Goal: Task Accomplishment & Management: Manage account settings

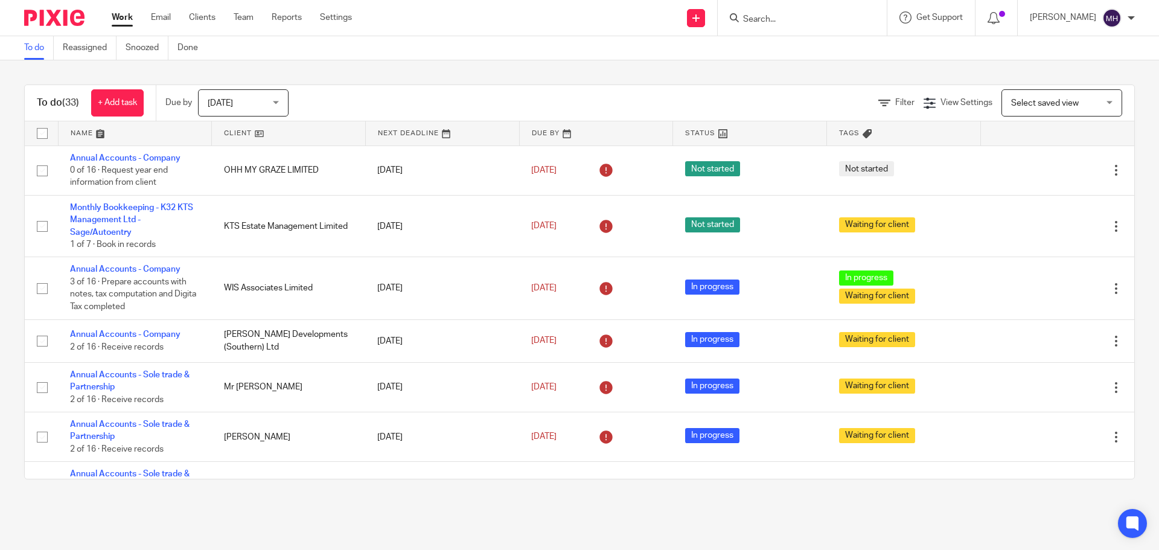
drag, startPoint x: 745, startPoint y: 18, endPoint x: 753, endPoint y: 8, distance: 12.4
click at [745, 18] on input "Search" at bounding box center [796, 19] width 109 height 11
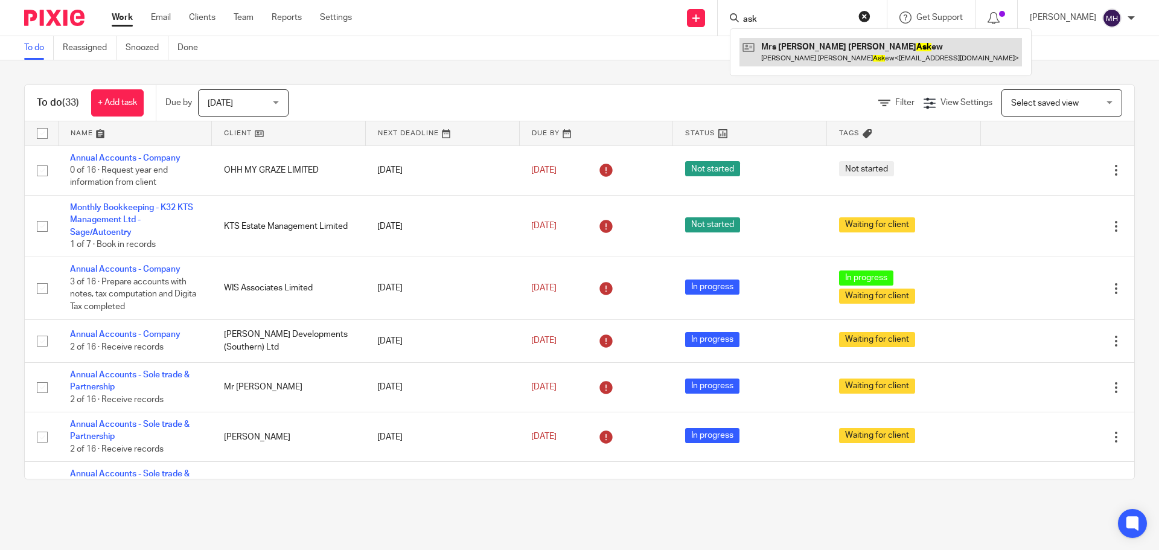
type input "ask"
click at [784, 49] on link at bounding box center [880, 52] width 282 height 28
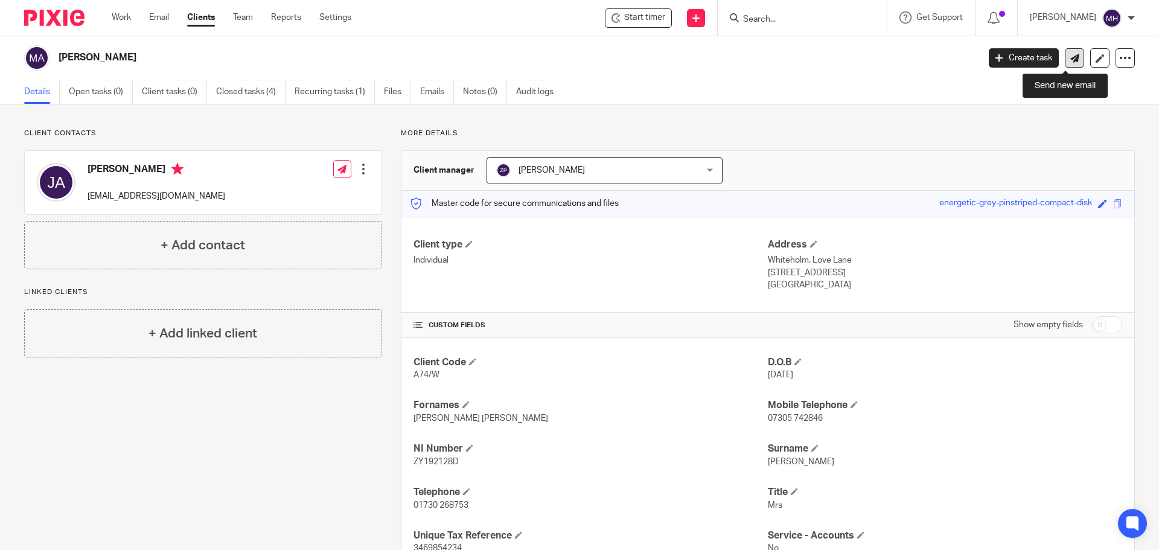
click at [1070, 59] on icon at bounding box center [1074, 58] width 9 height 9
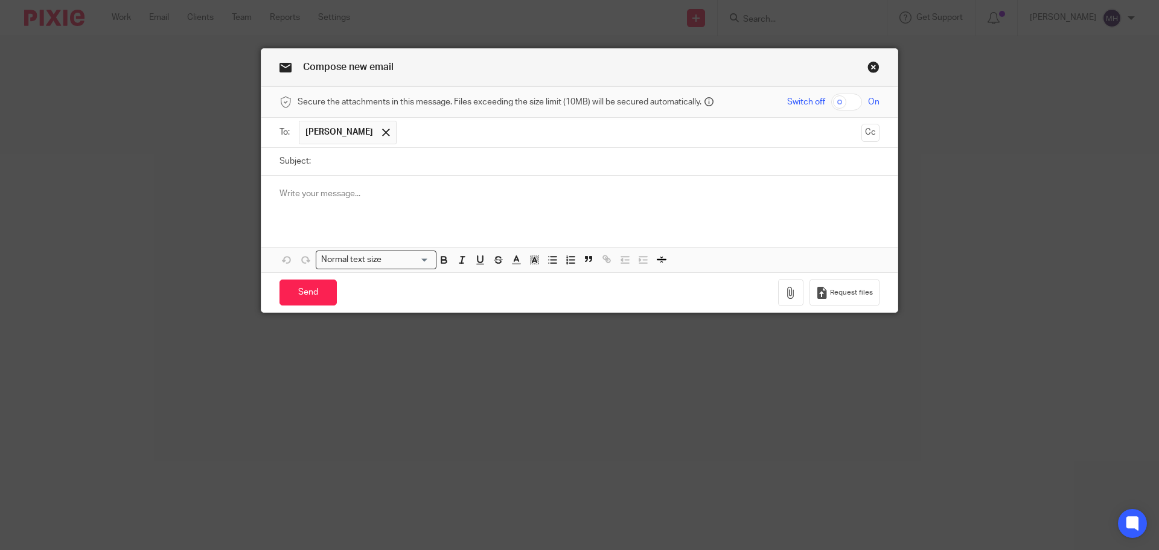
click at [390, 166] on input "Subject:" at bounding box center [598, 161] width 562 height 27
type input "Invoice for Roof repairs"
click at [789, 293] on icon "button" at bounding box center [791, 293] width 12 height 12
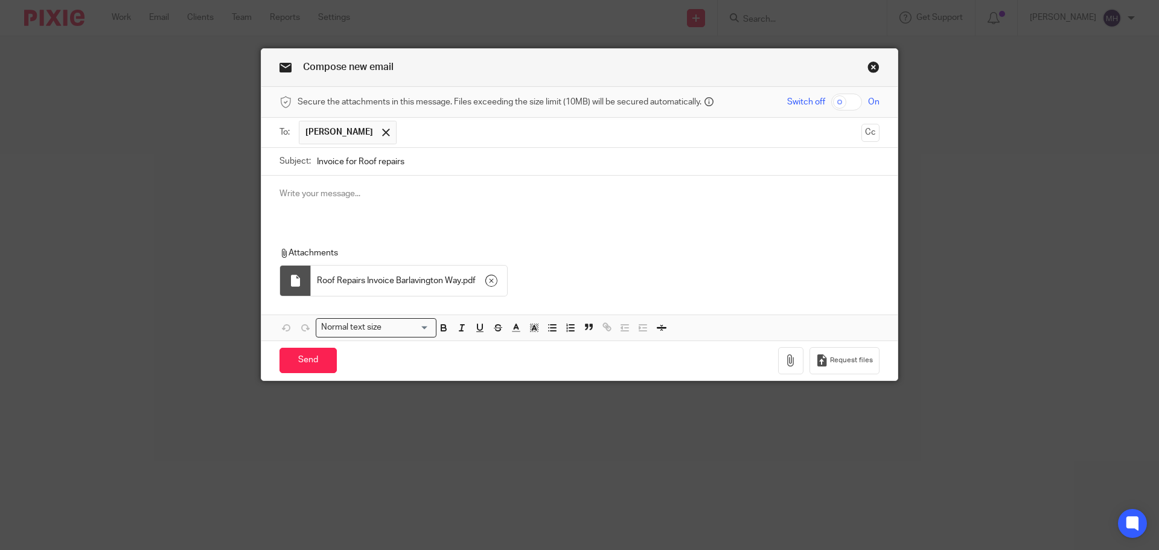
click at [341, 196] on p at bounding box center [579, 194] width 600 height 12
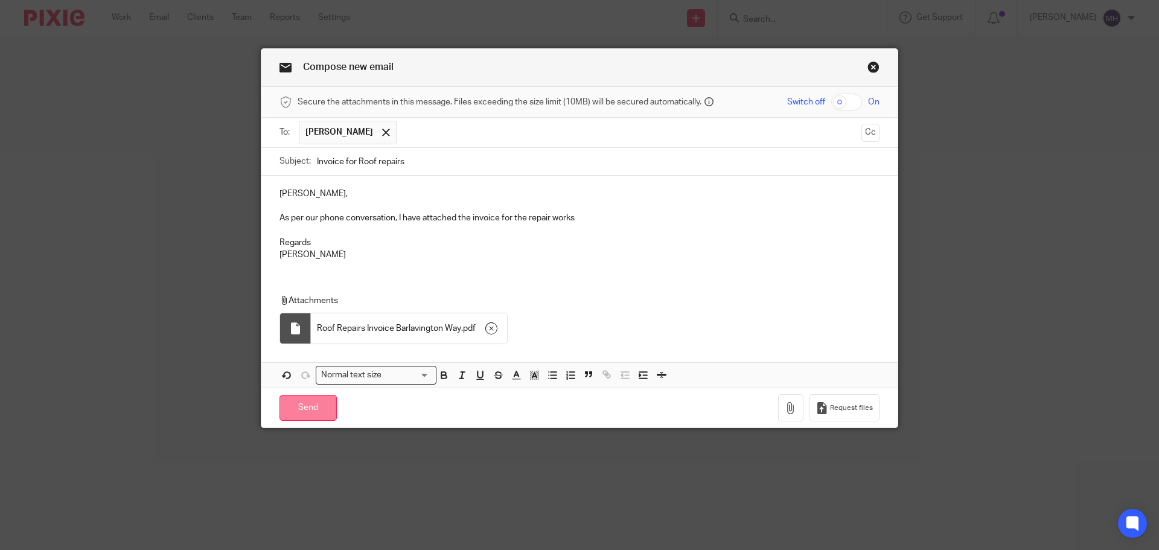
click at [310, 408] on input "Send" at bounding box center [307, 408] width 57 height 26
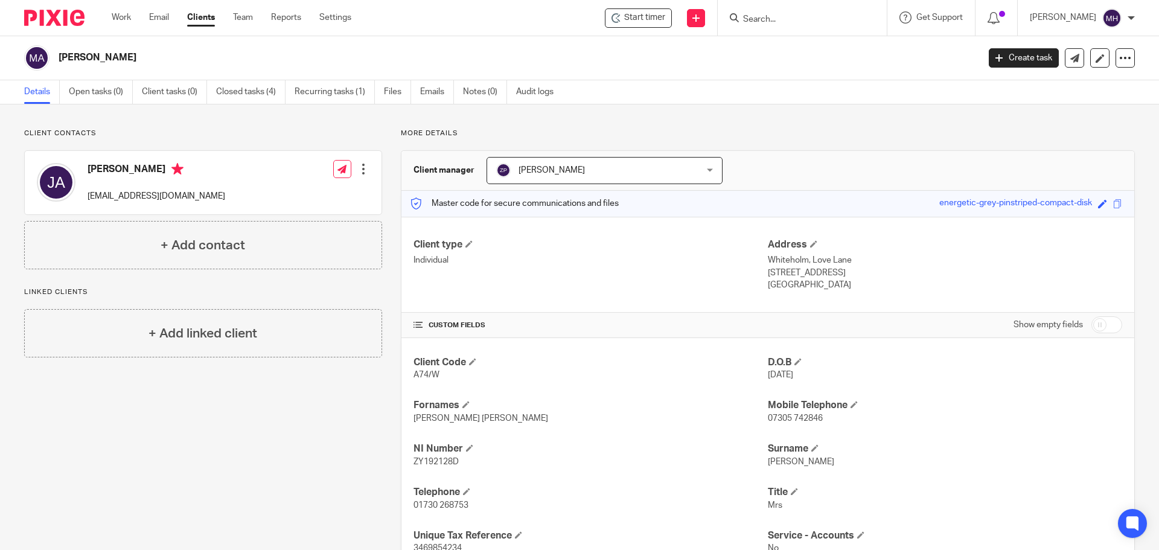
click at [770, 18] on input "Search" at bounding box center [796, 19] width 109 height 11
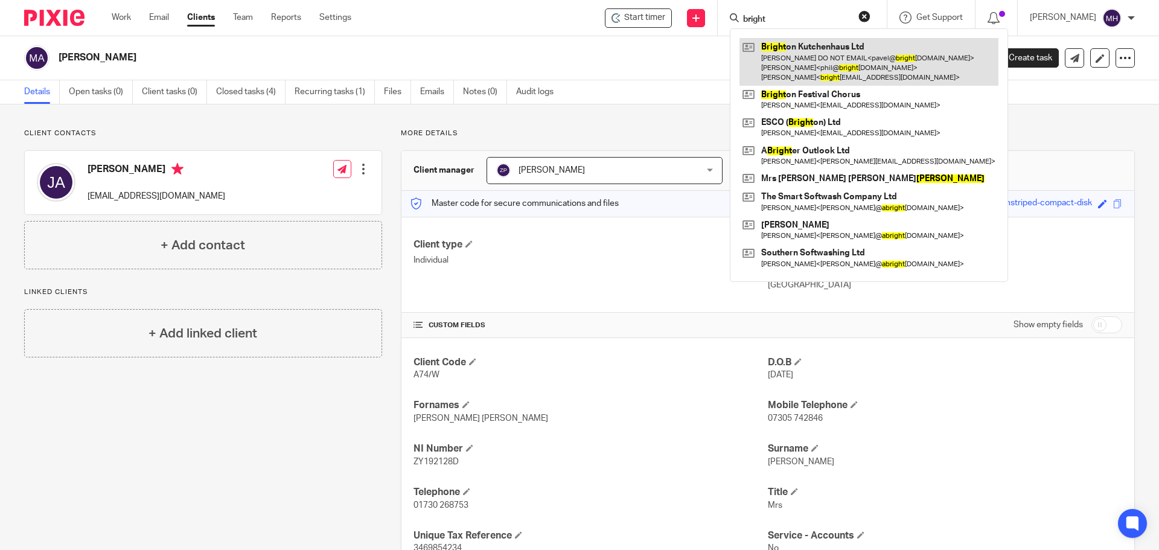
type input "bright"
click at [806, 65] on link at bounding box center [868, 62] width 259 height 48
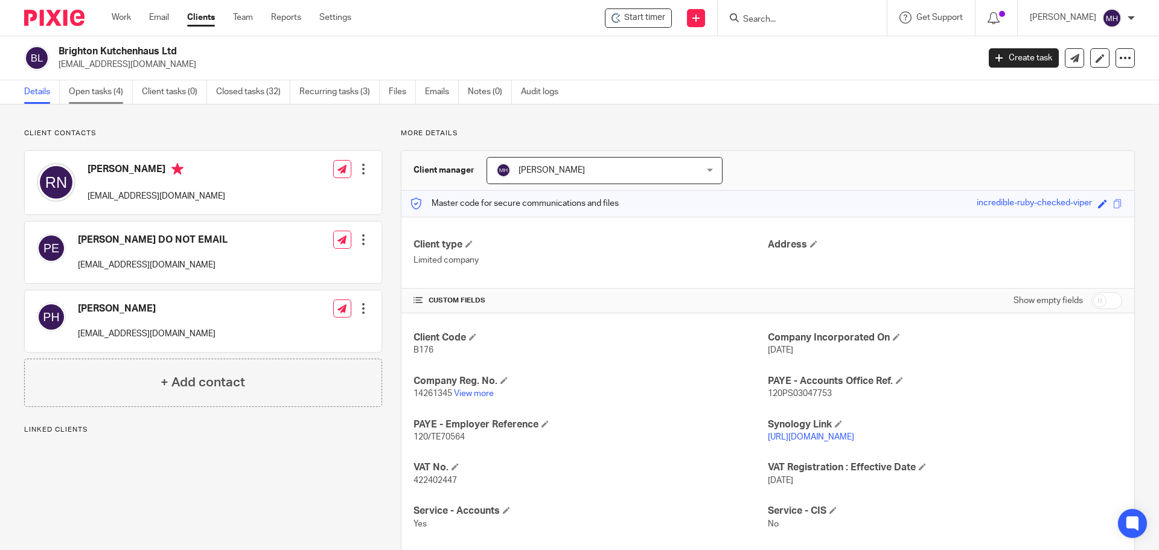
click at [104, 96] on link "Open tasks (4)" at bounding box center [101, 92] width 64 height 24
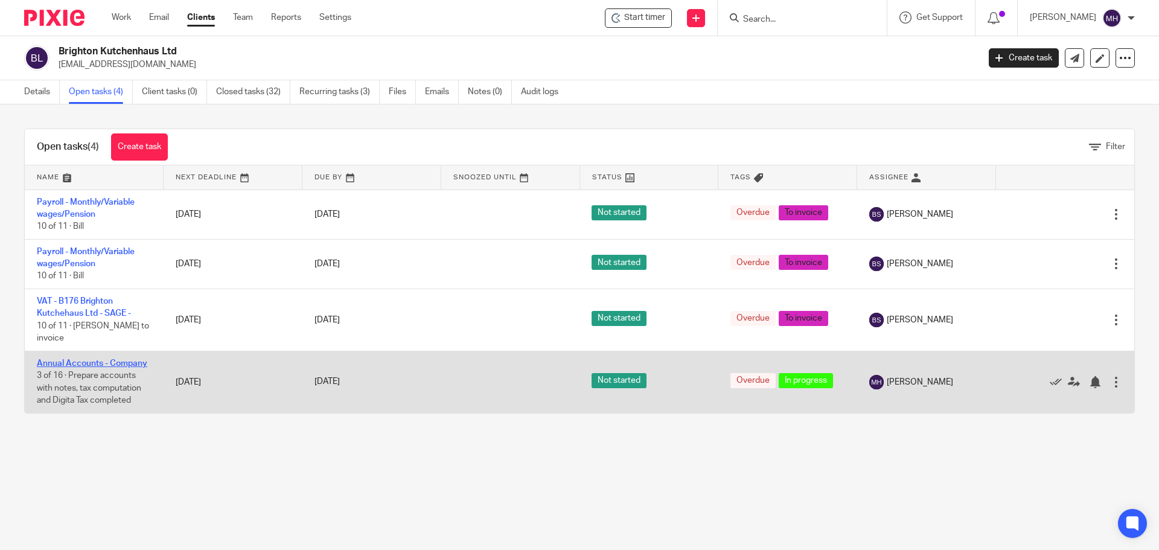
click at [89, 363] on link "Annual Accounts - Company" at bounding box center [92, 363] width 110 height 8
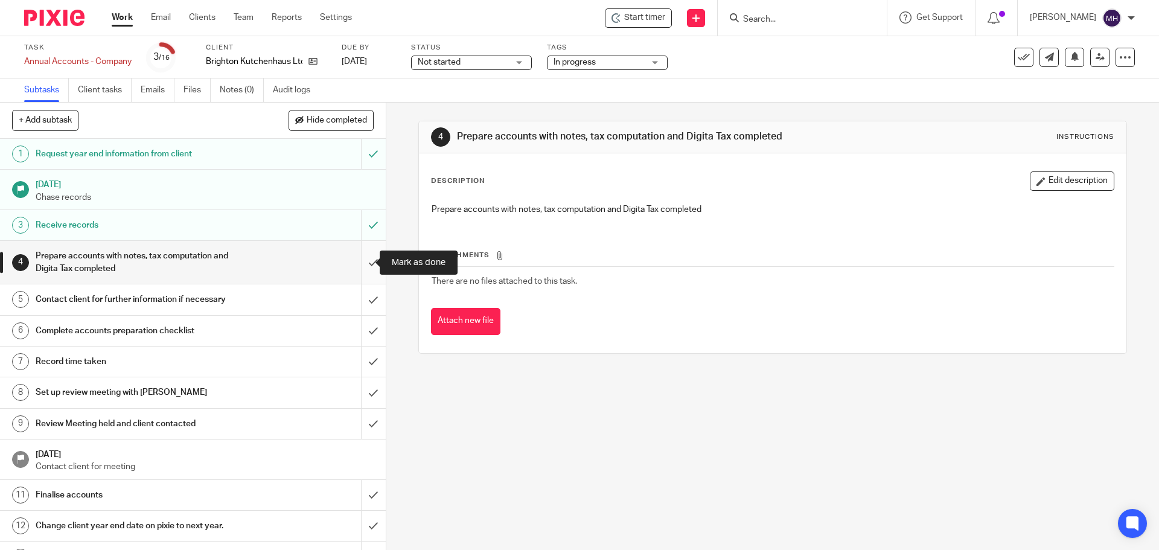
click at [359, 263] on input "submit" at bounding box center [193, 262] width 386 height 43
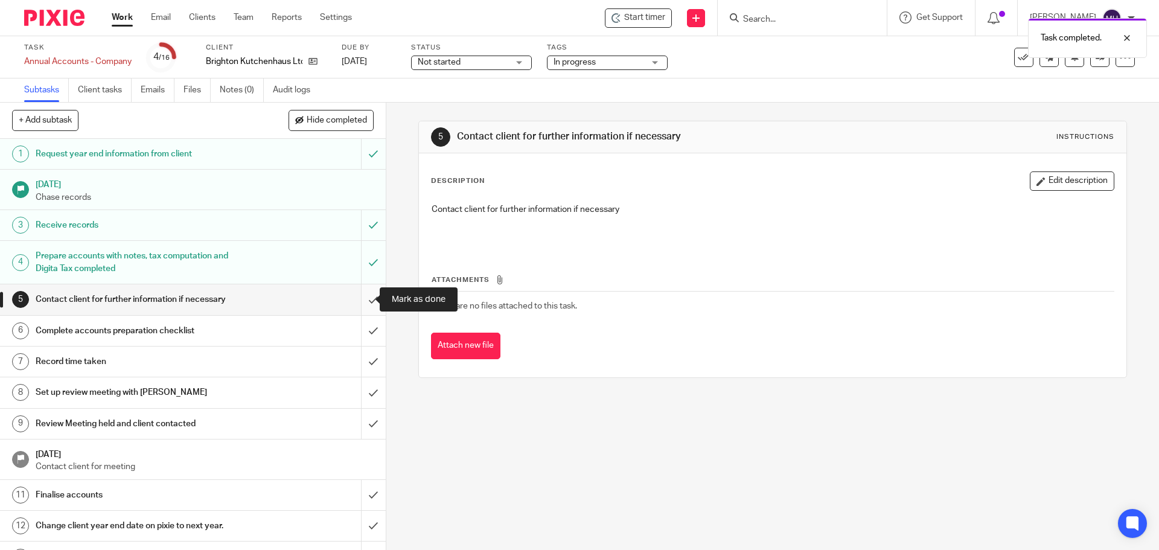
click at [363, 302] on input "submit" at bounding box center [193, 299] width 386 height 30
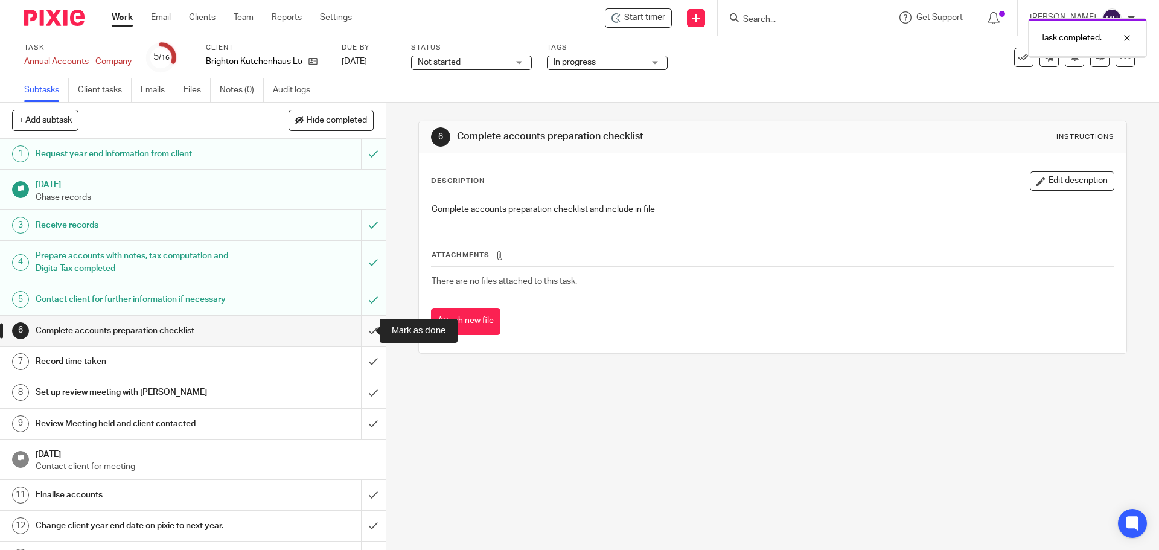
click at [363, 328] on input "submit" at bounding box center [193, 331] width 386 height 30
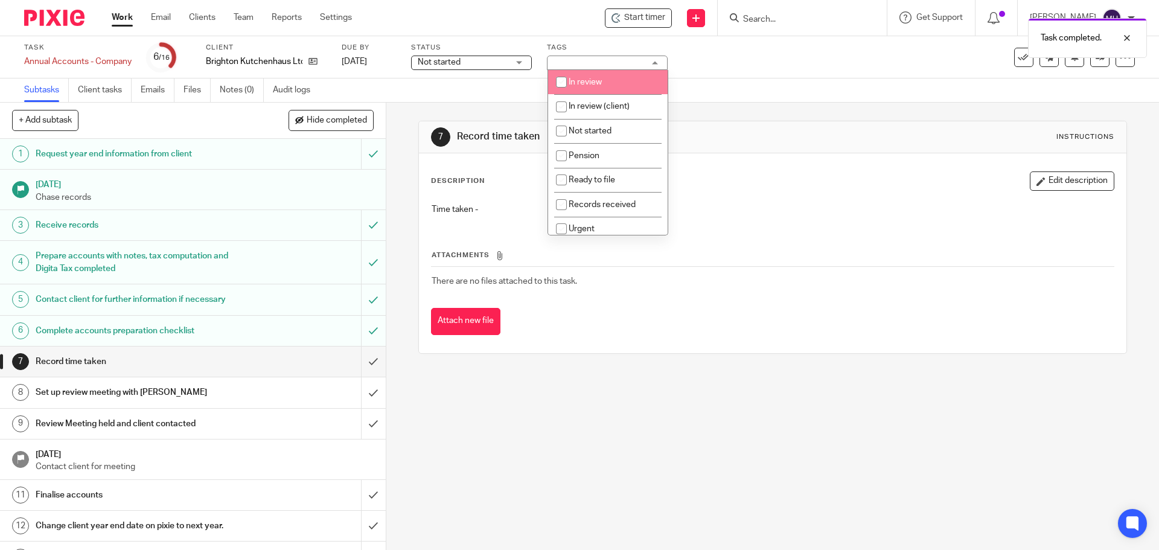
click at [625, 85] on li "In review" at bounding box center [607, 82] width 119 height 25
checkbox input "true"
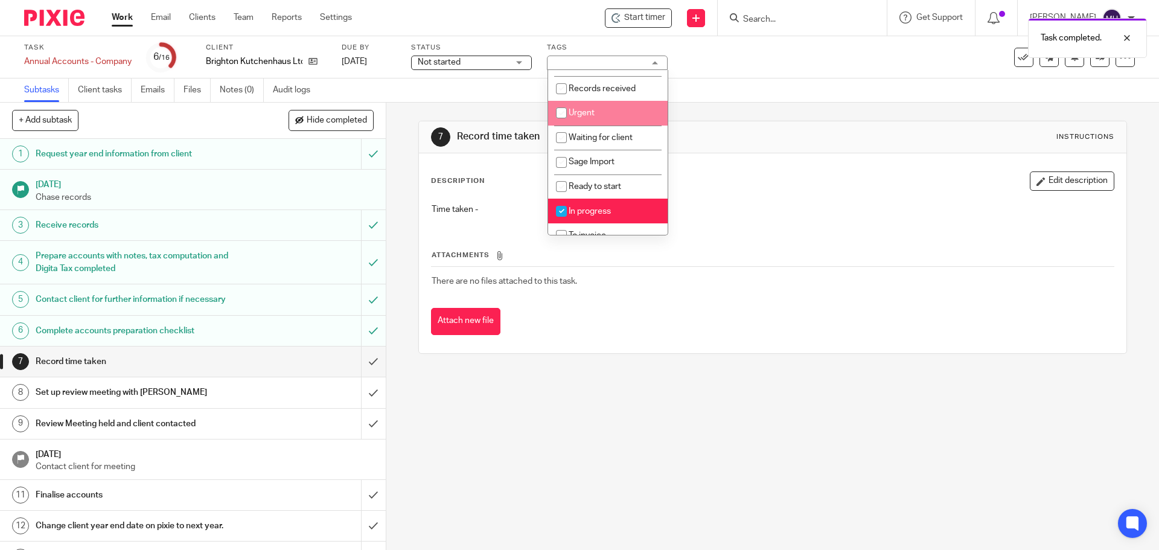
scroll to position [121, 0]
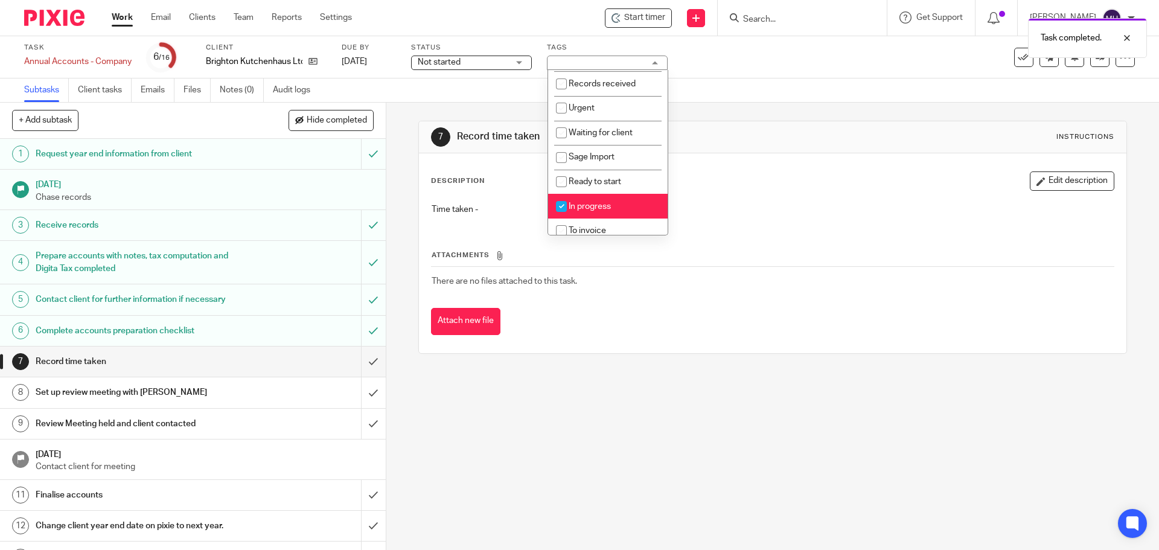
click at [626, 212] on li "In progress" at bounding box center [607, 206] width 119 height 25
checkbox input "false"
click at [755, 110] on div "7 Record time taken Instructions Description Edit description Time taken - Atta…" at bounding box center [772, 237] width 708 height 269
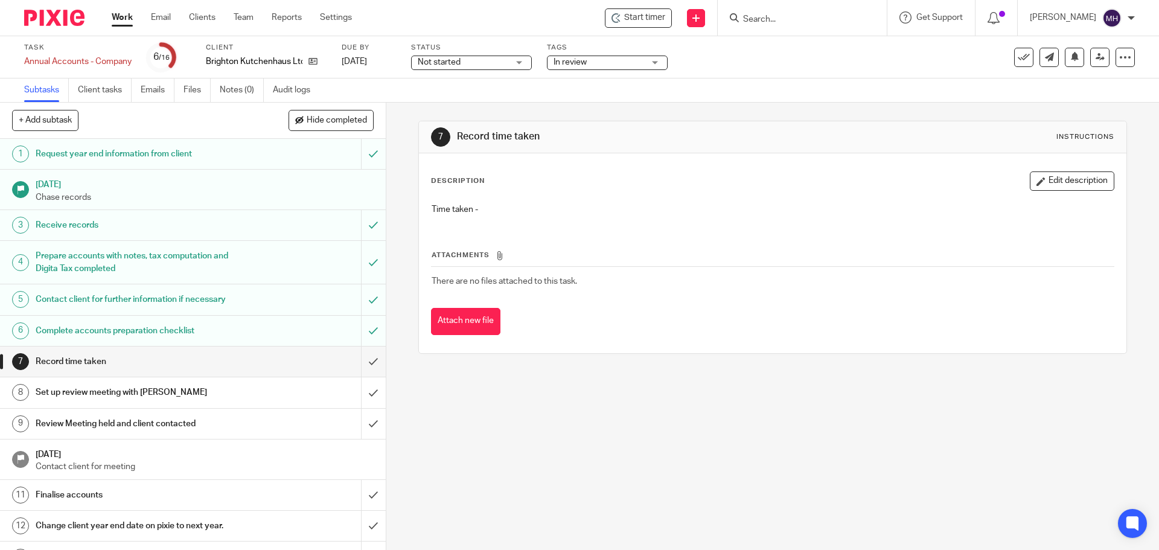
click at [786, 20] on input "Search" at bounding box center [796, 19] width 109 height 11
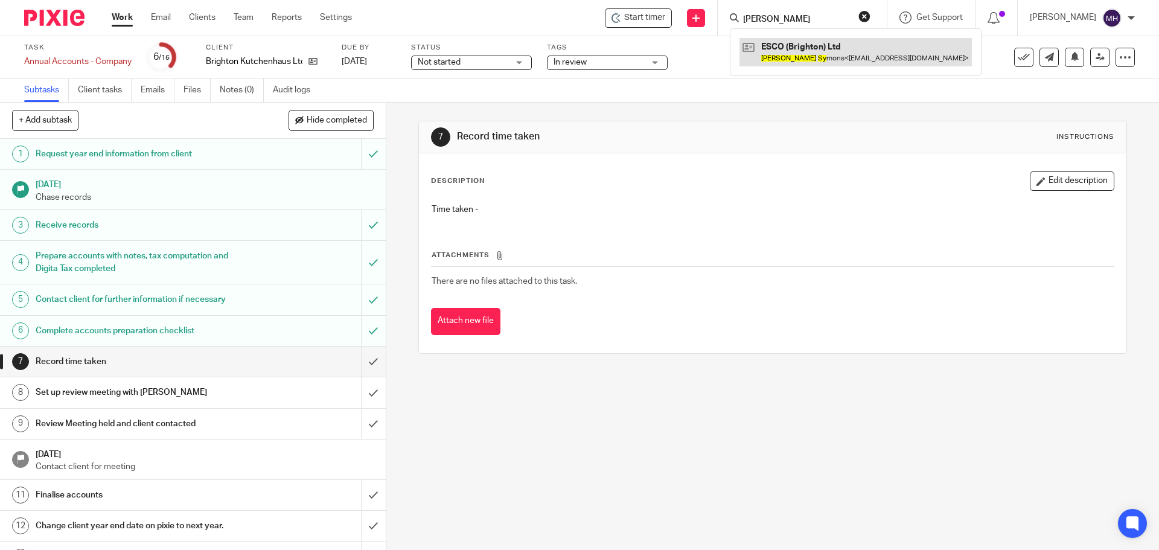
type input "david sy"
click at [807, 53] on link at bounding box center [855, 52] width 232 height 28
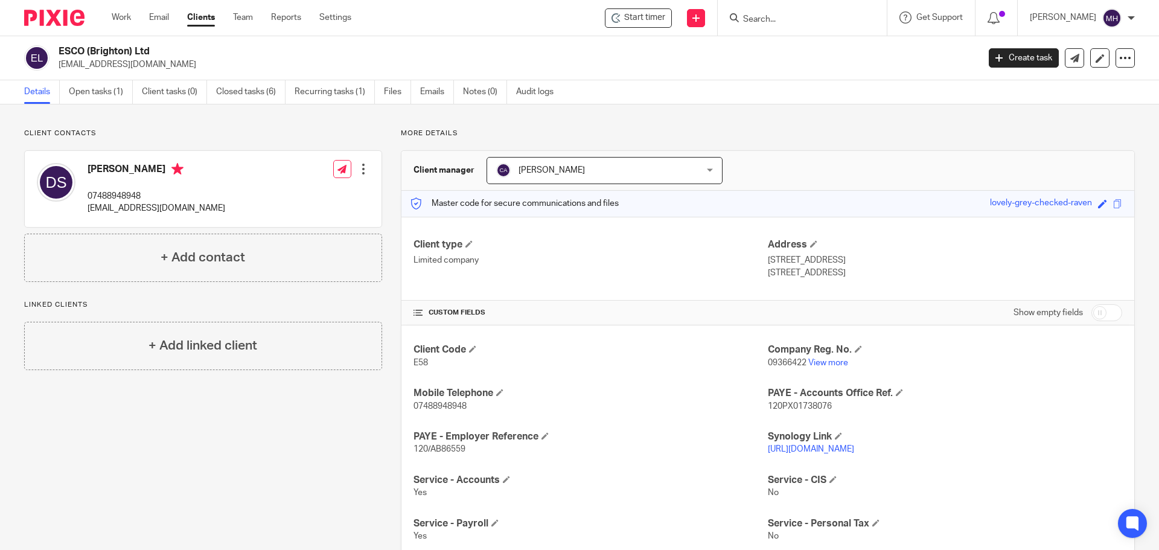
click at [797, 16] on input "Search" at bounding box center [796, 19] width 109 height 11
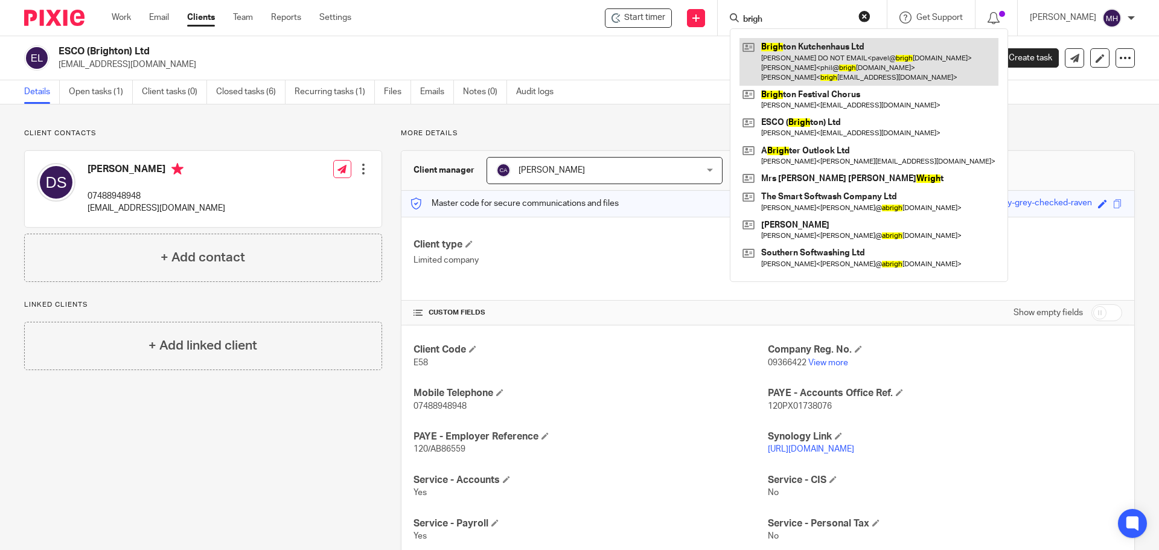
type input "brigh"
click at [803, 56] on link at bounding box center [868, 62] width 259 height 48
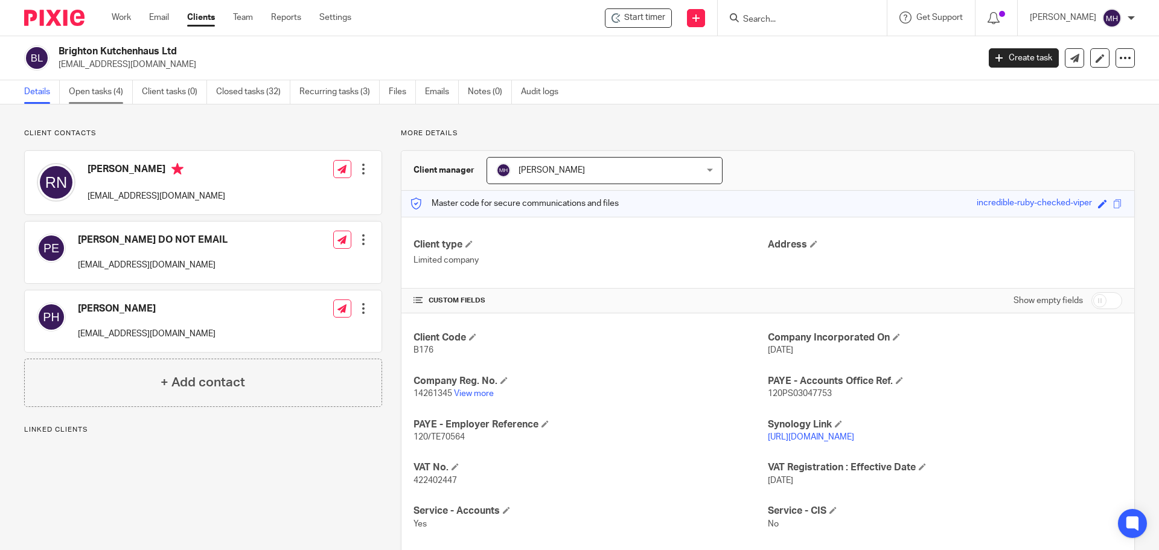
click at [94, 95] on link "Open tasks (4)" at bounding box center [101, 92] width 64 height 24
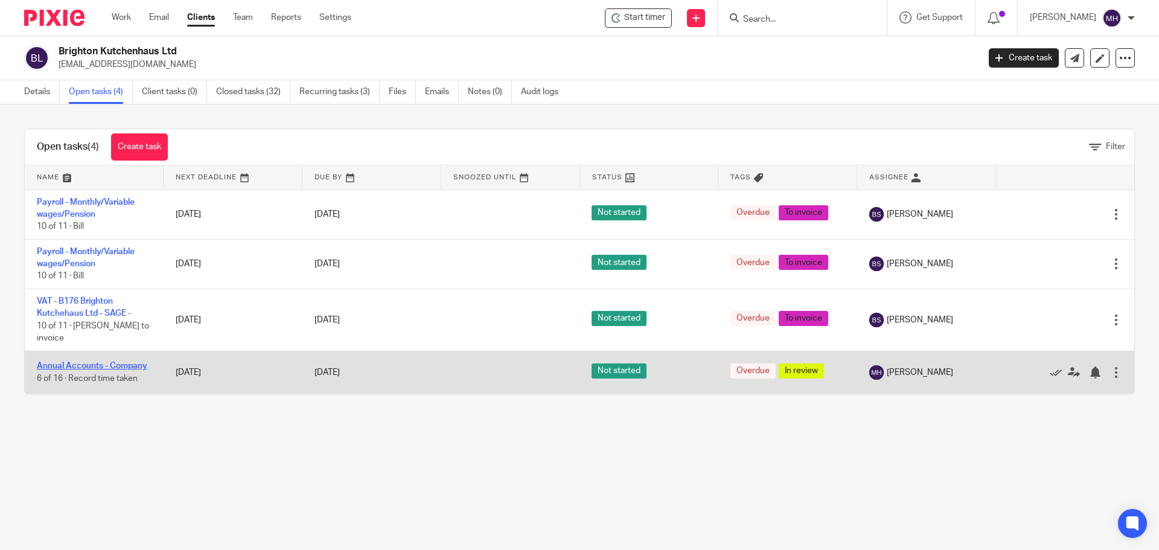
click at [119, 365] on link "Annual Accounts - Company" at bounding box center [92, 365] width 110 height 8
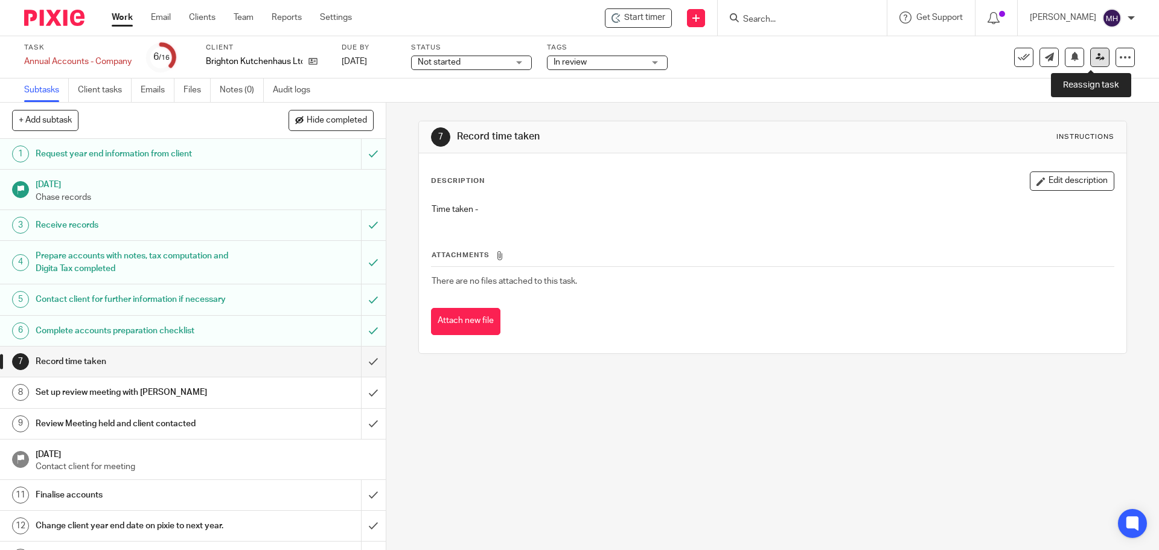
click at [1090, 62] on link at bounding box center [1099, 57] width 19 height 19
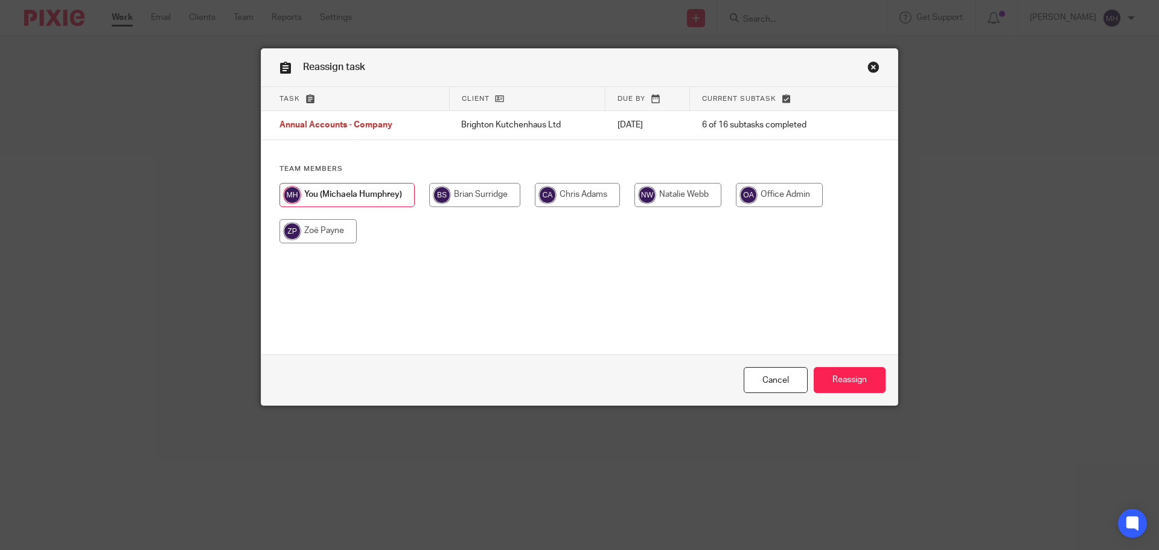
click at [471, 202] on input "radio" at bounding box center [474, 195] width 91 height 24
radio input "true"
click at [847, 378] on input "Reassign" at bounding box center [849, 380] width 72 height 26
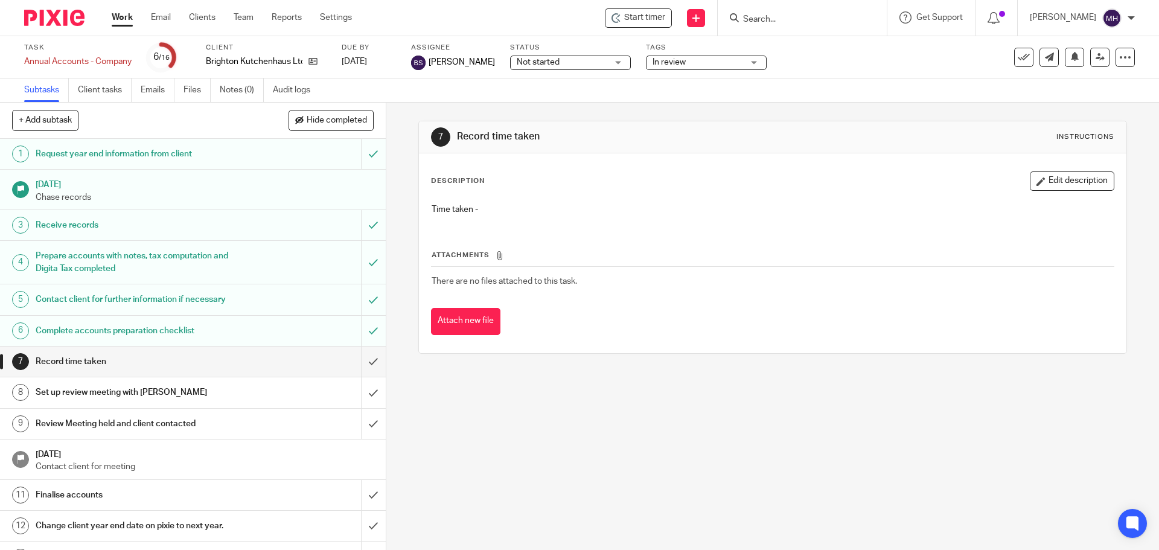
drag, startPoint x: 119, startPoint y: 16, endPoint x: 446, endPoint y: 104, distance: 338.2
click at [120, 16] on link "Work" at bounding box center [122, 17] width 21 height 12
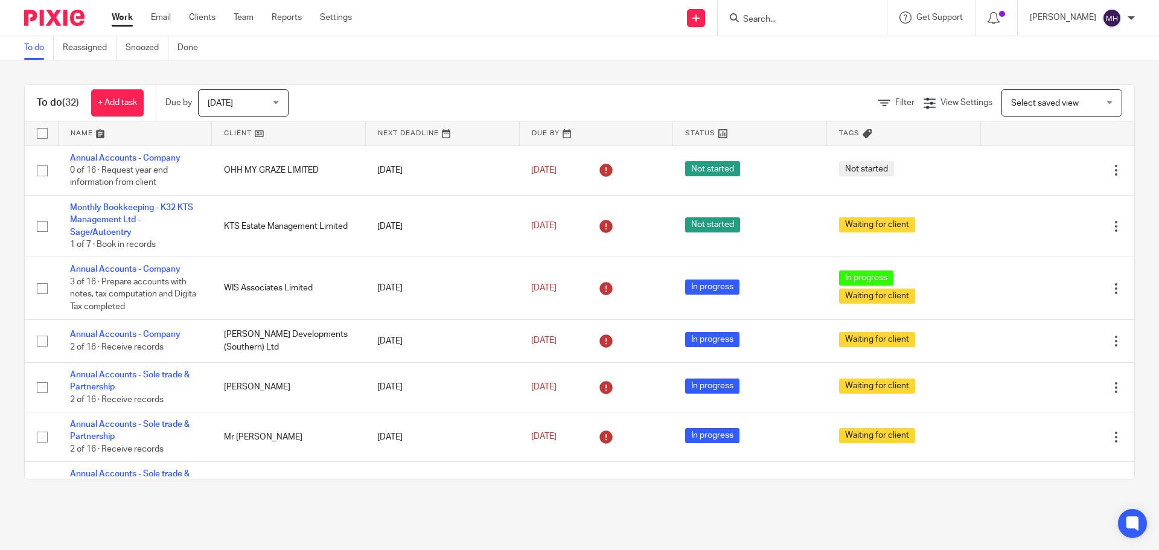
click at [115, 17] on link "Work" at bounding box center [122, 17] width 21 height 12
click at [987, 18] on icon at bounding box center [993, 18] width 12 height 12
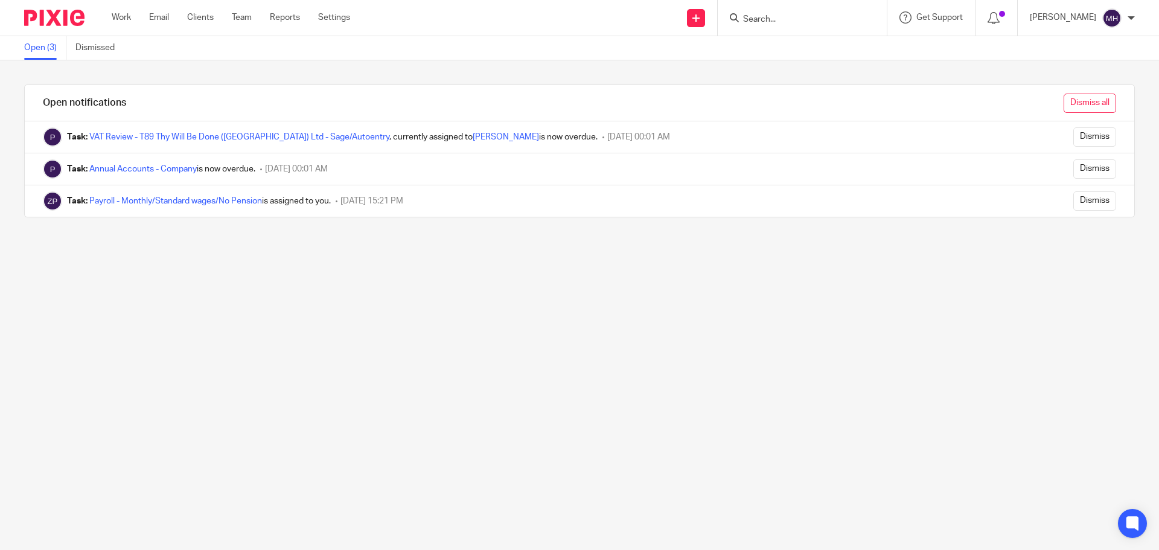
click at [1077, 103] on input "Dismiss all" at bounding box center [1089, 103] width 53 height 19
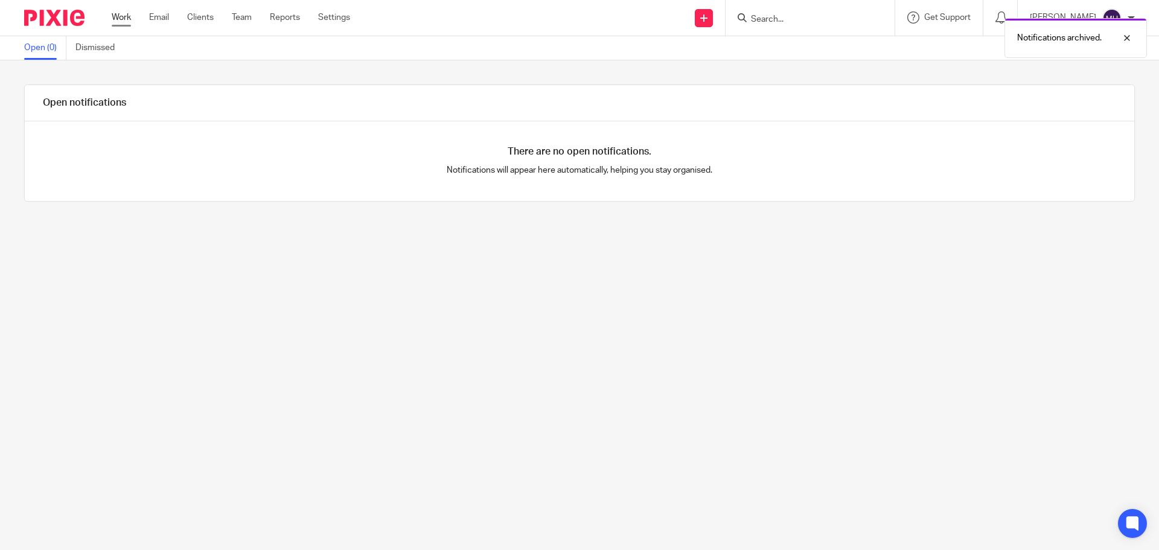
click at [124, 16] on link "Work" at bounding box center [121, 17] width 19 height 12
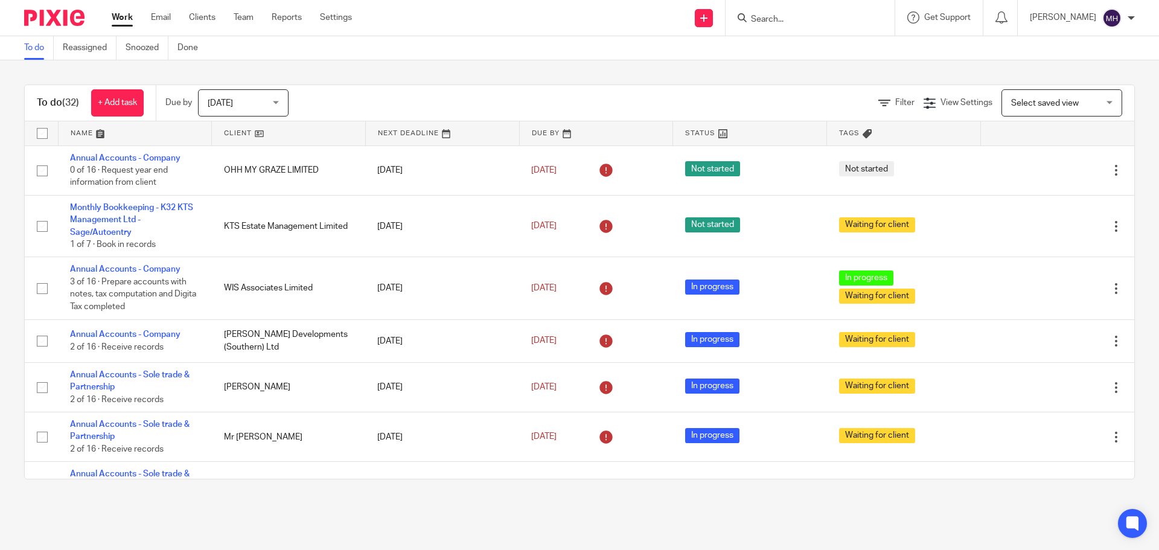
click at [168, 506] on main "To do Reassigned Snoozed Done To do (32) + Add task Due by Today Today Today To…" at bounding box center [579, 275] width 1159 height 550
click at [345, 70] on div "To do (32) + Add task Due by Today Today Today Tomorrow This week Next week Thi…" at bounding box center [579, 281] width 1159 height 443
click at [456, 74] on div "To do (32) + Add task Due by Today Today Today Tomorrow This week Next week Thi…" at bounding box center [579, 281] width 1159 height 443
click at [468, 75] on div "To do (32) + Add task Due by Today Today Today Tomorrow This week Next week Thi…" at bounding box center [579, 281] width 1159 height 443
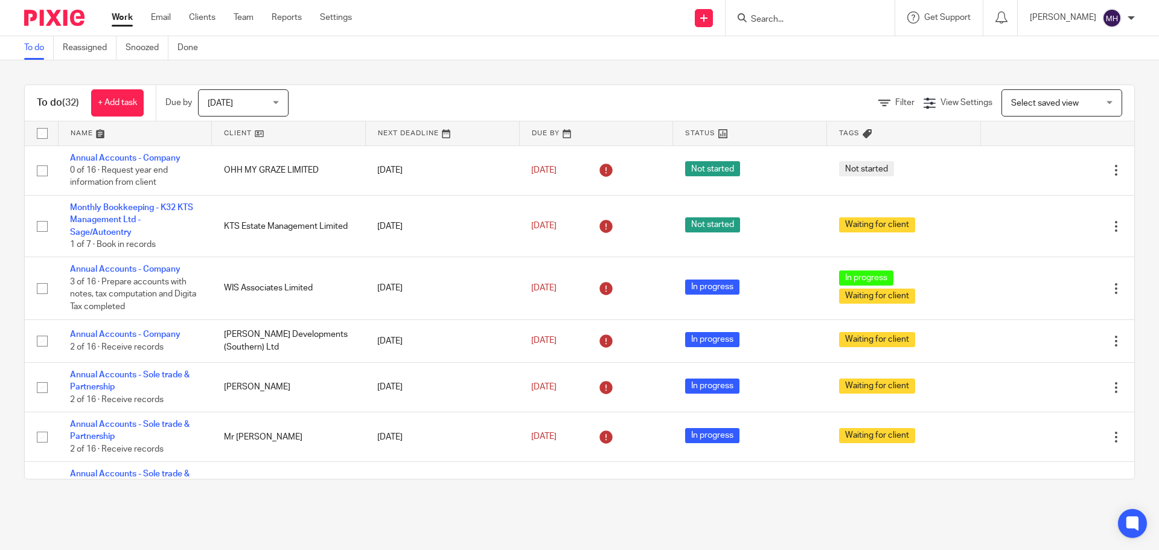
click at [119, 16] on link "Work" at bounding box center [122, 17] width 21 height 12
click at [126, 21] on link "Work" at bounding box center [122, 17] width 21 height 12
click at [125, 13] on link "Work" at bounding box center [122, 17] width 21 height 12
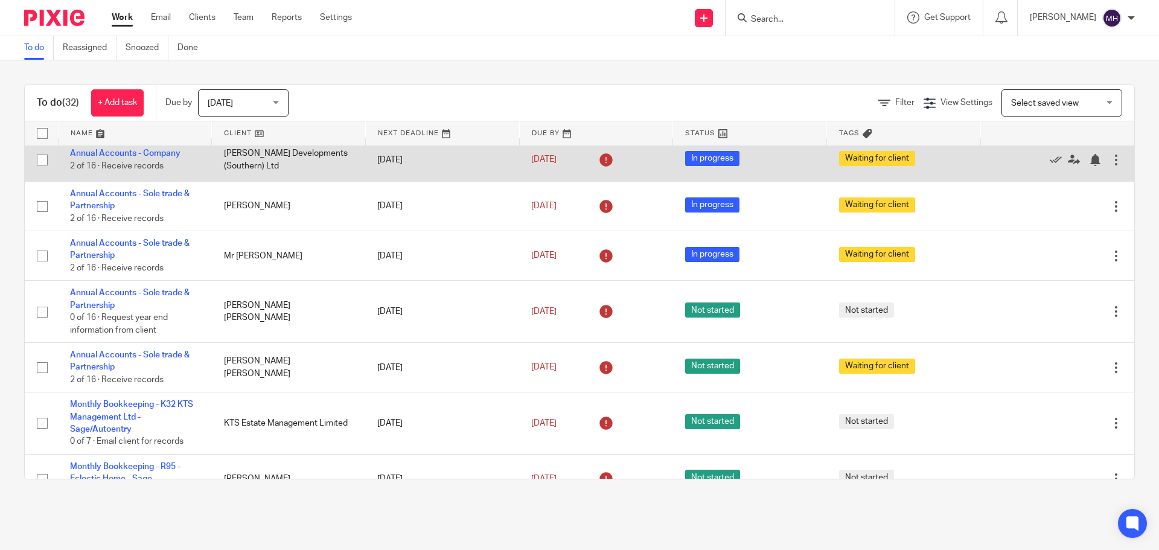
scroll to position [241, 0]
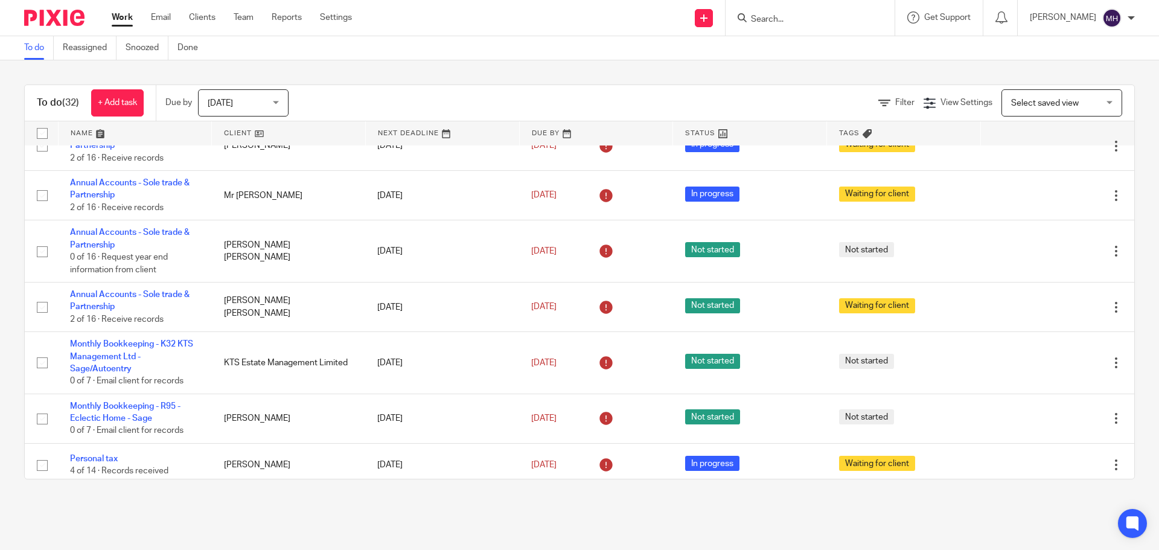
click at [776, 22] on input "Search" at bounding box center [804, 19] width 109 height 11
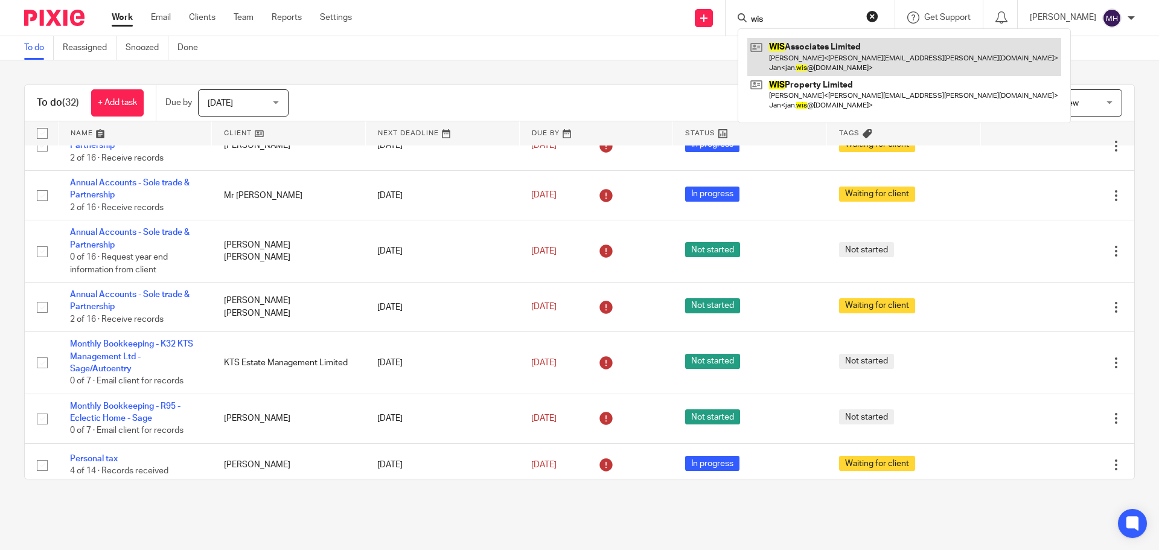
type input "wis"
click at [795, 64] on link at bounding box center [904, 56] width 314 height 37
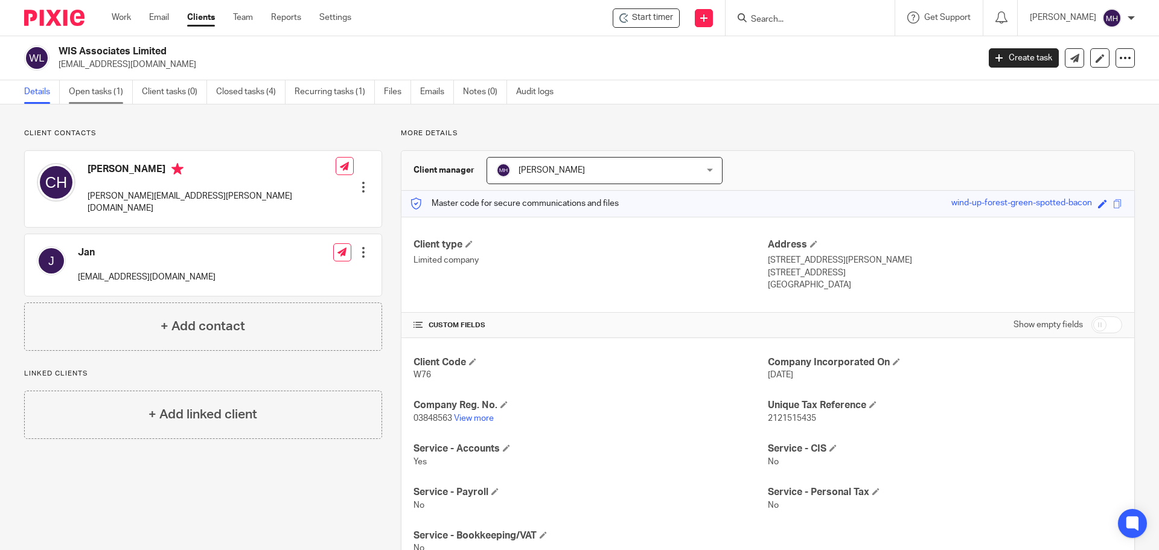
click at [100, 94] on link "Open tasks (1)" at bounding box center [101, 92] width 64 height 24
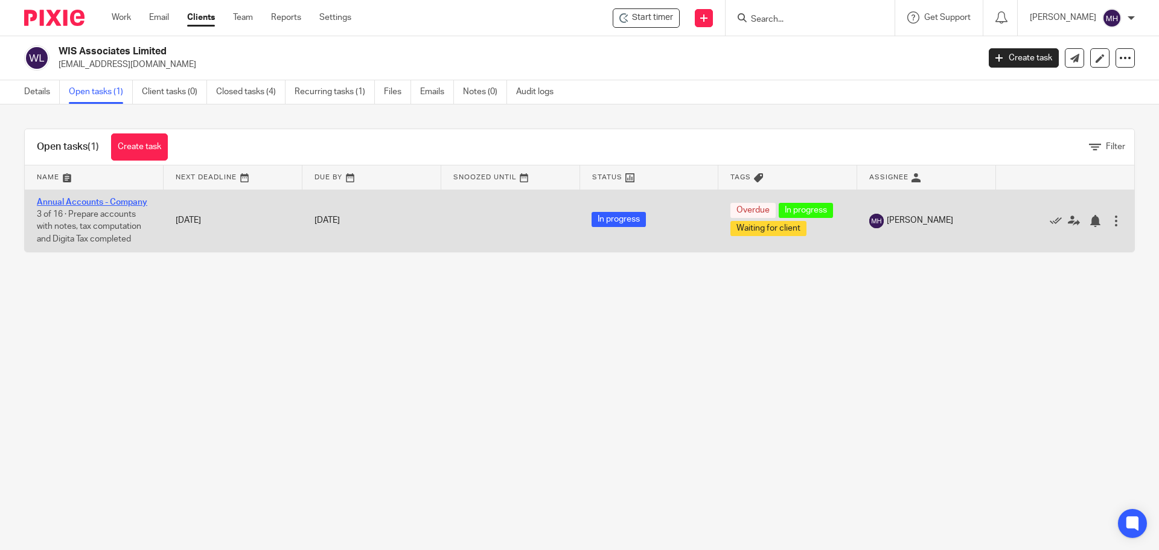
click at [112, 202] on link "Annual Accounts - Company" at bounding box center [92, 202] width 110 height 8
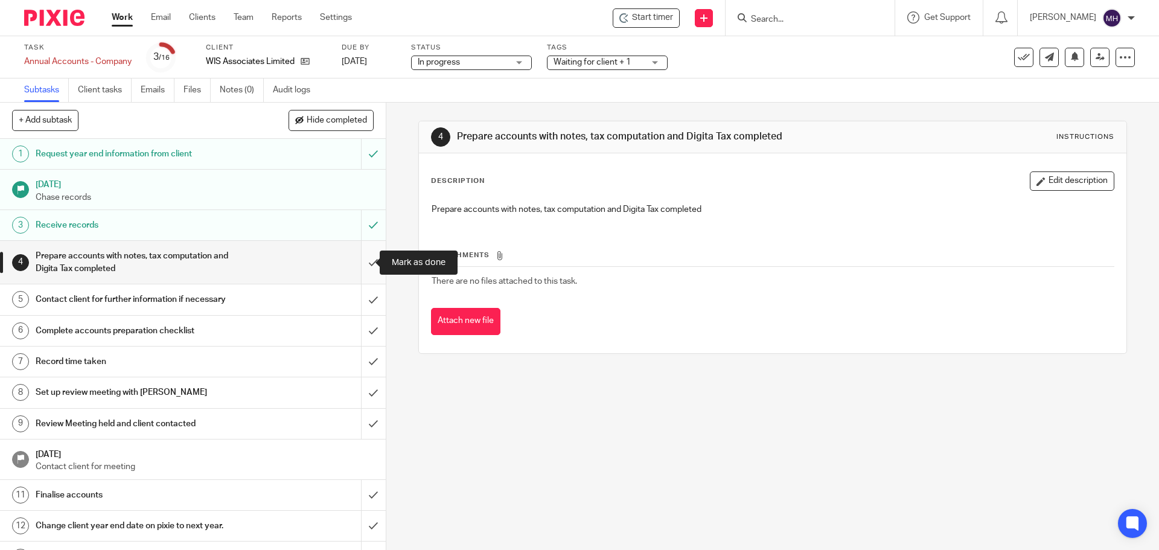
click at [359, 262] on input "submit" at bounding box center [193, 262] width 386 height 43
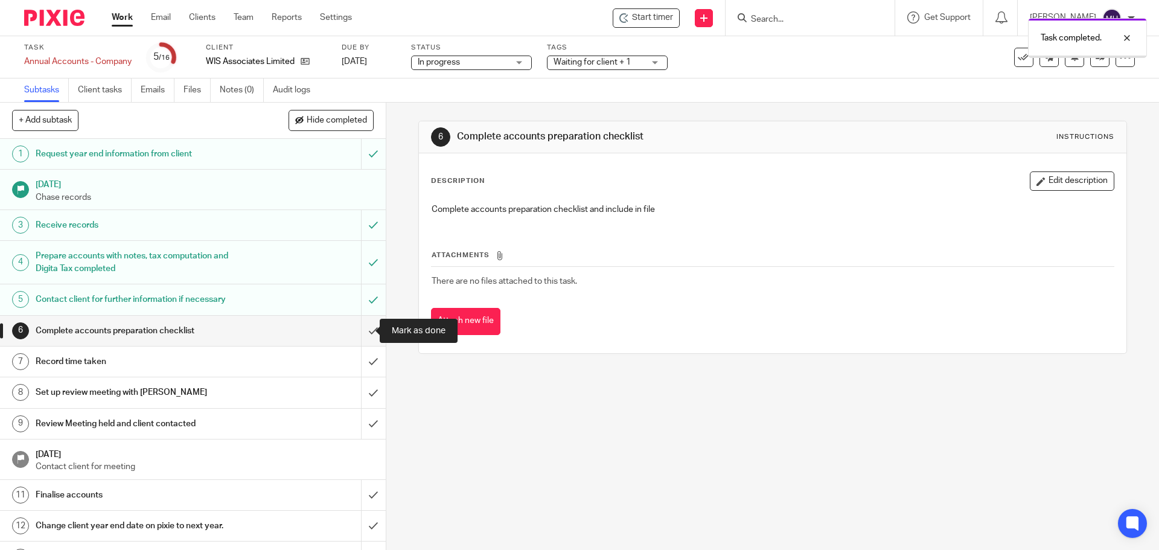
click at [358, 333] on input "submit" at bounding box center [193, 331] width 386 height 30
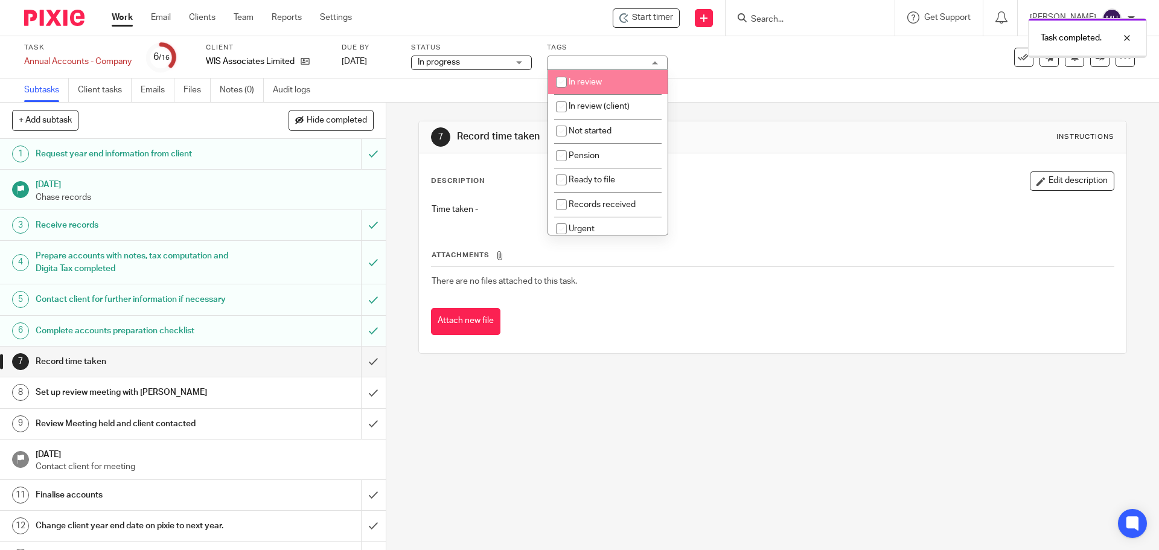
click at [624, 83] on li "In review" at bounding box center [607, 82] width 119 height 25
checkbox input "true"
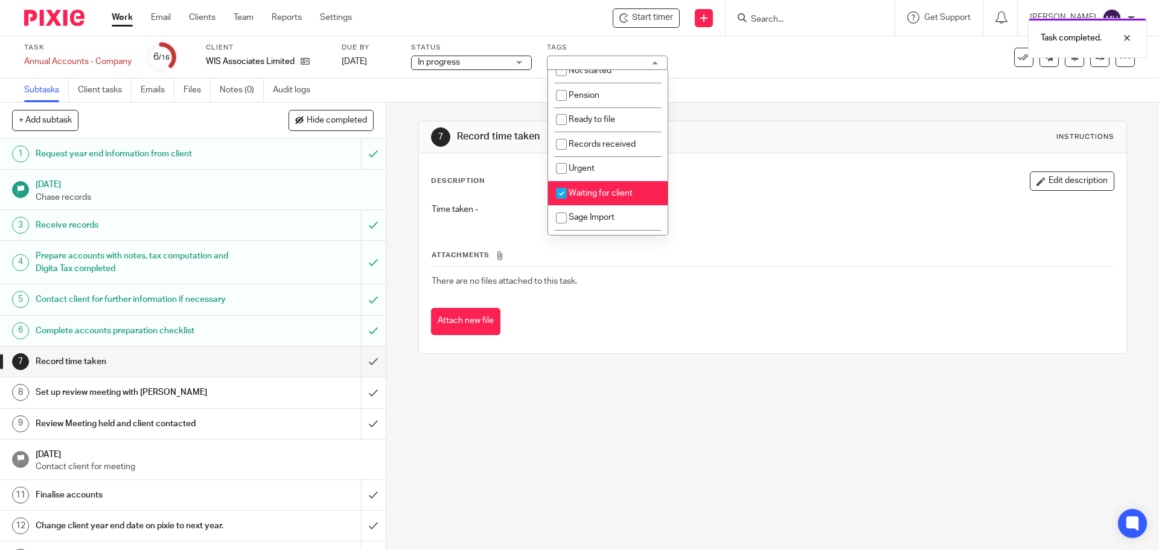
click at [632, 183] on li "Waiting for client" at bounding box center [607, 193] width 119 height 25
checkbox input "false"
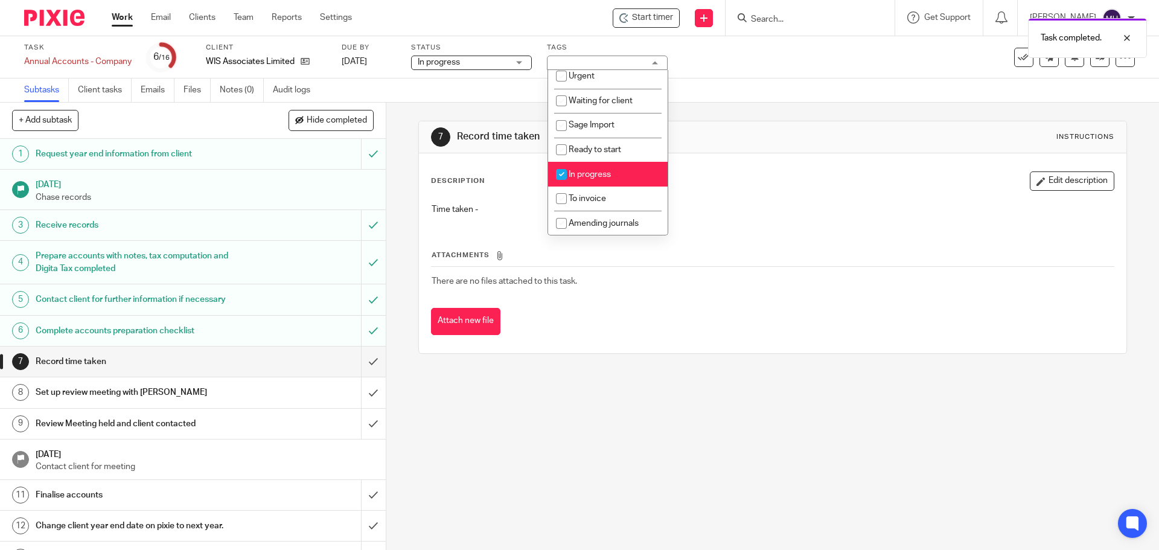
scroll to position [153, 0]
drag, startPoint x: 637, startPoint y: 174, endPoint x: 774, endPoint y: 107, distance: 152.8
click at [637, 174] on li "In progress" at bounding box center [607, 173] width 119 height 25
checkbox input "false"
drag, startPoint x: 774, startPoint y: 107, endPoint x: 1040, endPoint y: 91, distance: 266.7
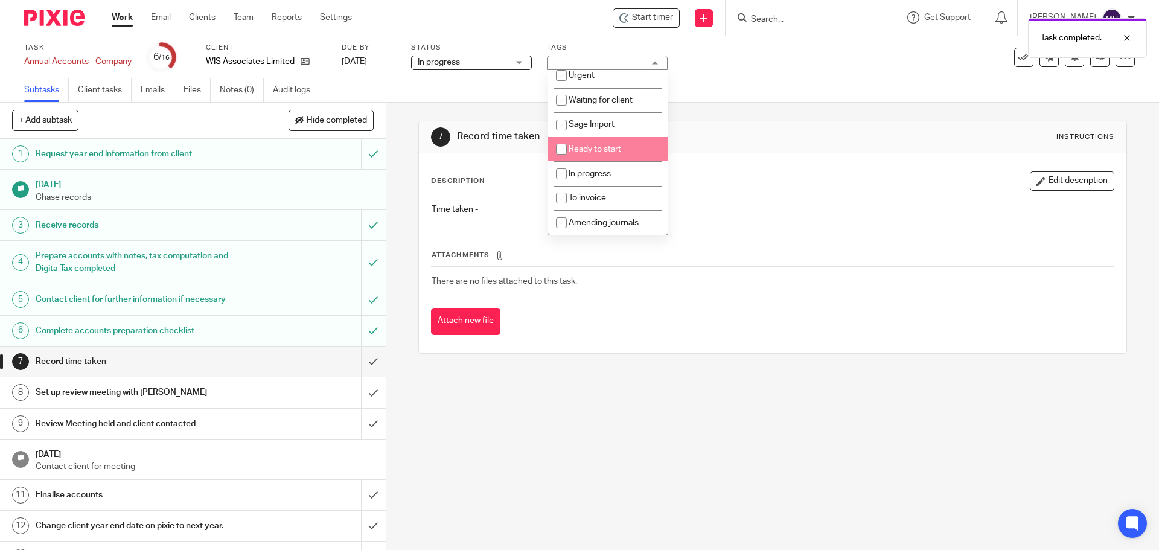
click at [774, 107] on div "7 Record time taken Instructions Description Edit description Time taken - Atta…" at bounding box center [772, 237] width 708 height 269
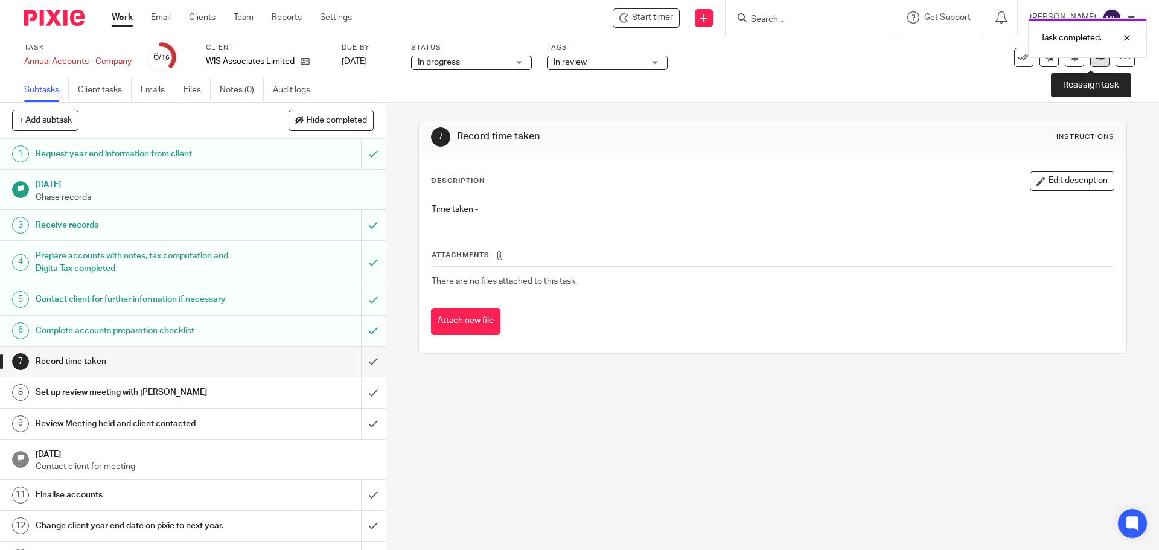
click at [1090, 64] on link at bounding box center [1099, 57] width 19 height 19
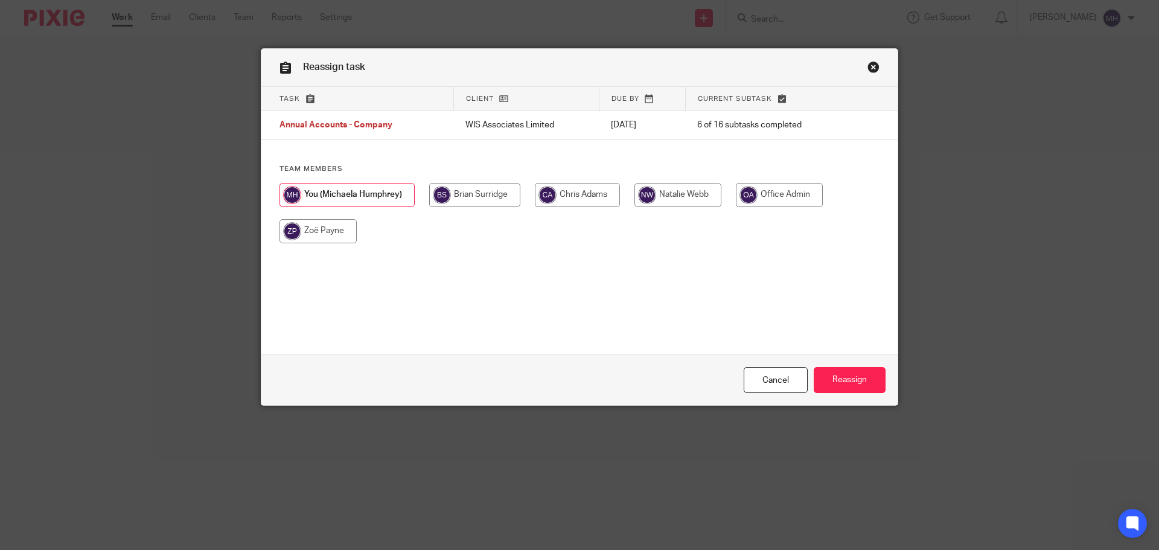
click at [489, 187] on input "radio" at bounding box center [474, 195] width 91 height 24
radio input "true"
click at [853, 375] on input "Reassign" at bounding box center [849, 380] width 72 height 26
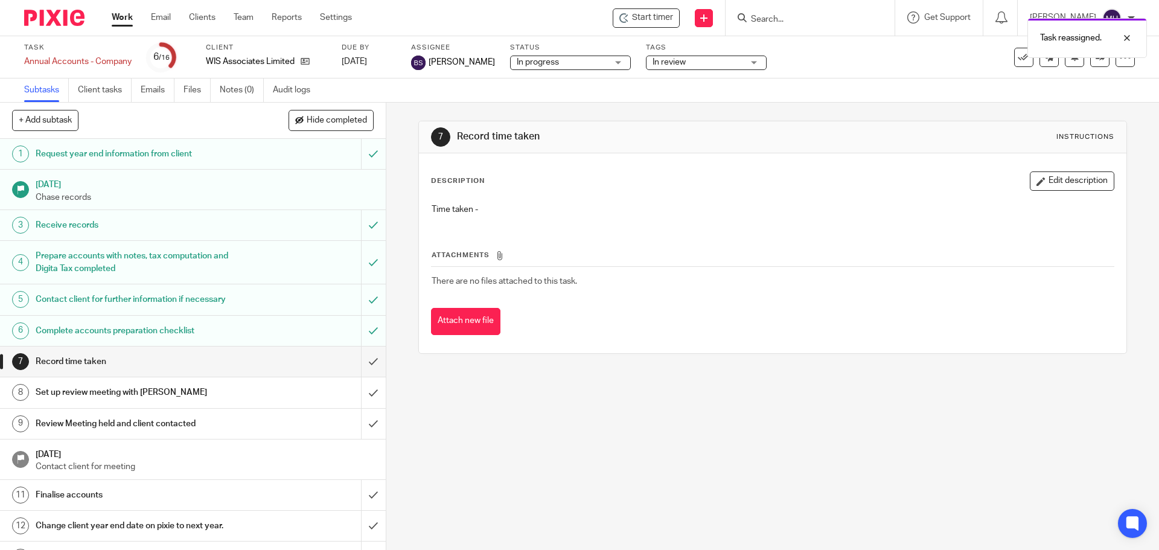
click at [121, 18] on link "Work" at bounding box center [122, 17] width 21 height 12
